Goal: Task Accomplishment & Management: Manage account settings

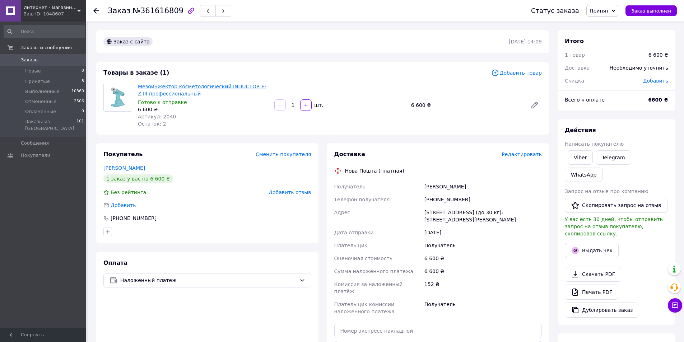
click at [183, 84] on link "Мезоинжектор косметологический INDUCTOR E-Z III профессиональный" at bounding box center [202, 90] width 128 height 13
click at [46, 84] on span "Принятые" at bounding box center [37, 81] width 25 height 6
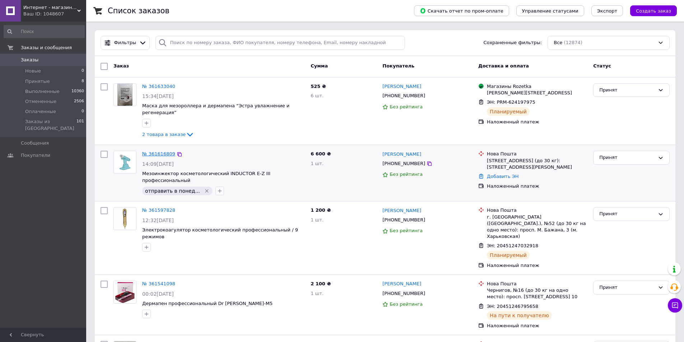
click at [149, 151] on link "№ 361616809" at bounding box center [158, 153] width 33 height 5
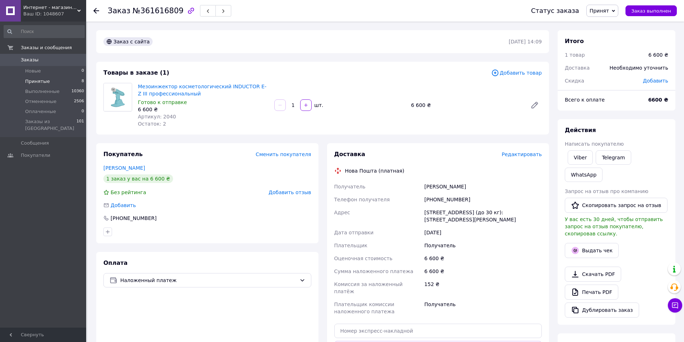
click at [32, 78] on span "Принятые" at bounding box center [37, 81] width 25 height 6
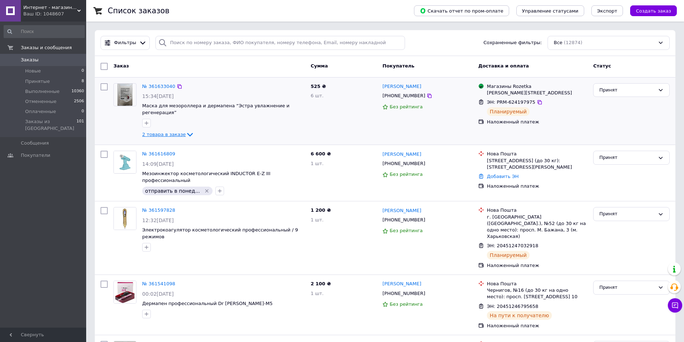
click at [172, 132] on span "2 товара в заказе" at bounding box center [163, 134] width 43 height 5
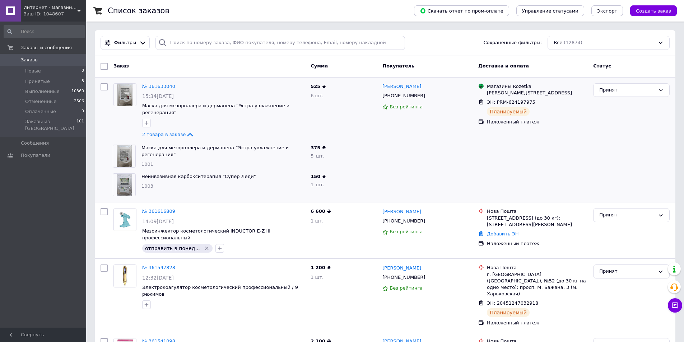
click at [145, 162] on span "1001" at bounding box center [147, 164] width 12 height 5
copy span "1001"
drag, startPoint x: 286, startPoint y: 148, endPoint x: 280, endPoint y: 153, distance: 7.9
click at [286, 161] on div "1001" at bounding box center [222, 164] width 163 height 7
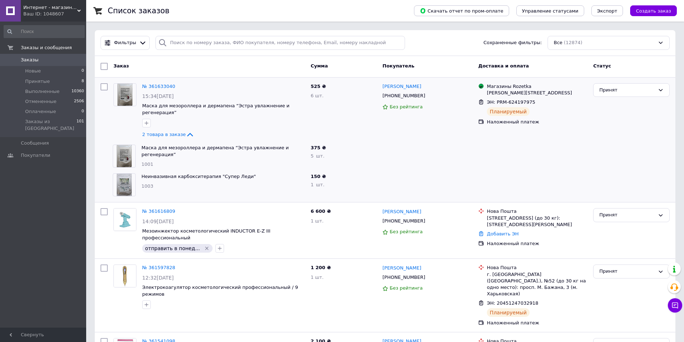
click at [149, 162] on span "1001" at bounding box center [147, 164] width 12 height 5
copy span "1001"
click at [142, 183] on span "1003" at bounding box center [147, 185] width 12 height 5
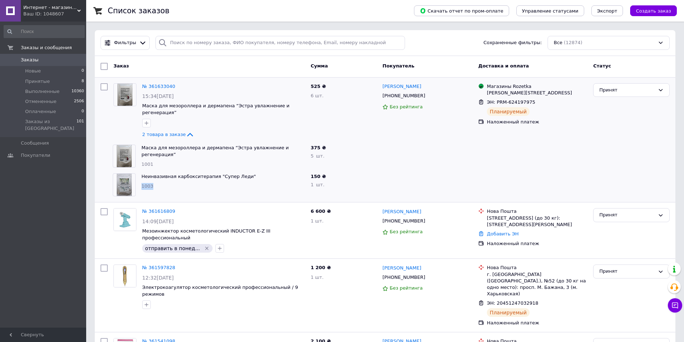
copy span "1003"
click at [36, 229] on div "Заказы и сообщения Заказы 0 Новые 0 Принятые 8 Выполненные 10360 Отмененные 250…" at bounding box center [44, 176] width 88 height 308
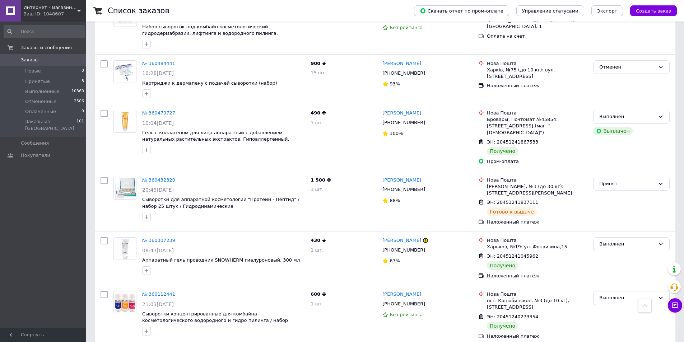
scroll to position [1077, 0]
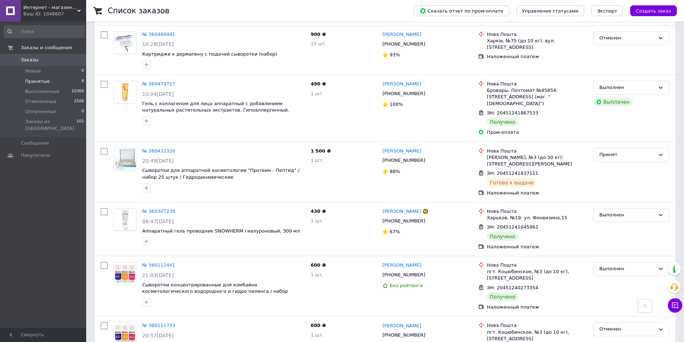
click at [44, 79] on span "Принятые" at bounding box center [37, 81] width 25 height 6
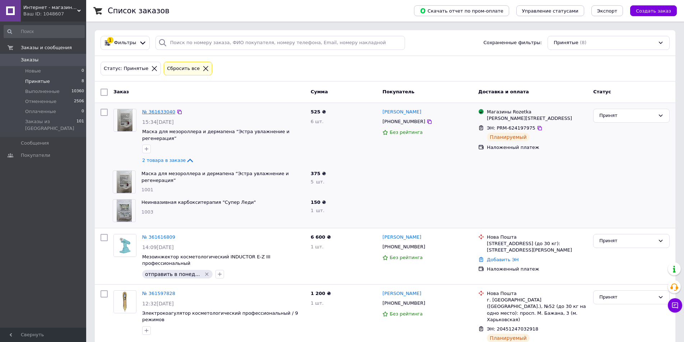
click at [163, 109] on link "№ 361633040" at bounding box center [158, 111] width 33 height 5
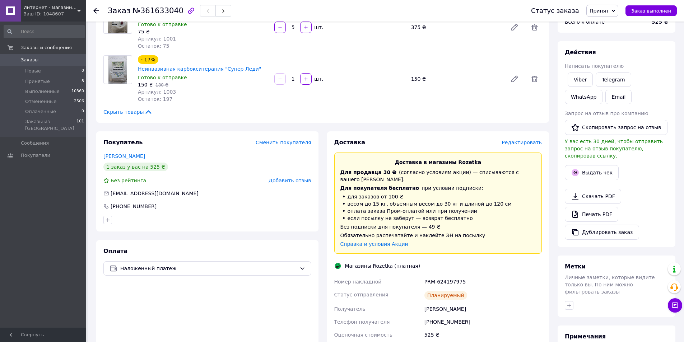
scroll to position [179, 0]
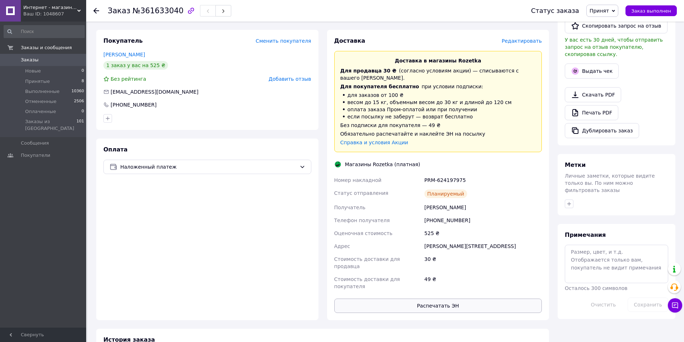
click at [441, 299] on button "Распечатать ЭН" at bounding box center [438, 306] width 208 height 14
click at [266, 202] on div "Оплата Наложенный платеж" at bounding box center [207, 230] width 222 height 182
